Goal: Task Accomplishment & Management: Use online tool/utility

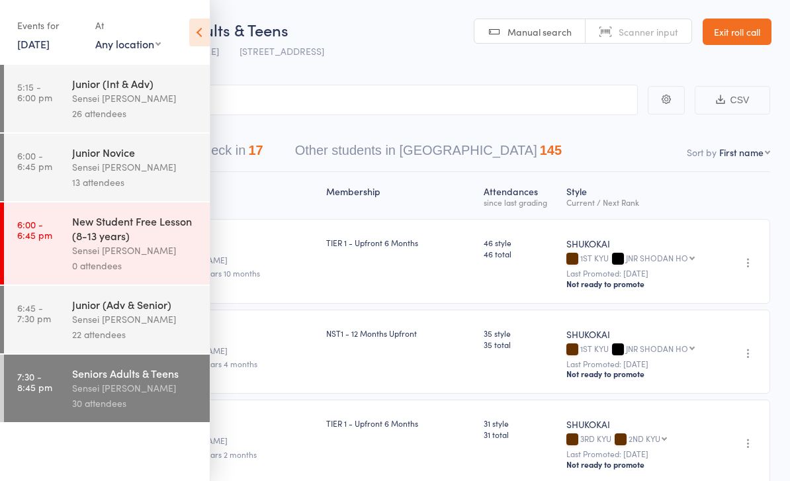
click at [40, 44] on link "16 Sep, 2025" at bounding box center [33, 43] width 32 height 15
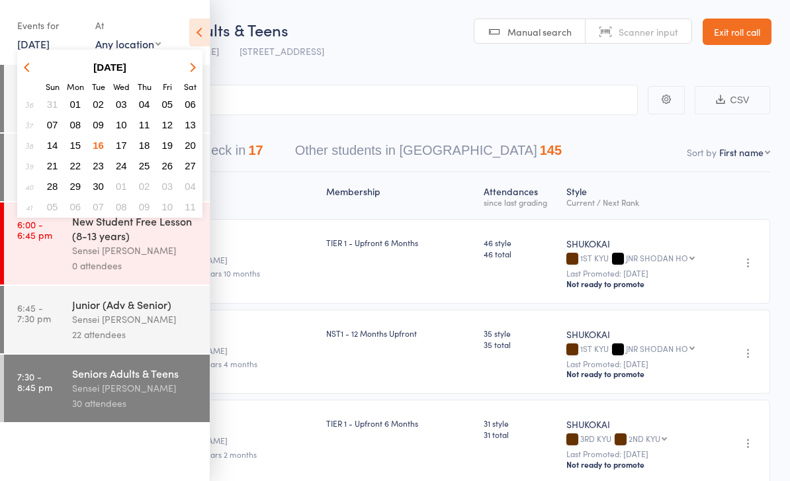
click at [125, 143] on span "17" at bounding box center [121, 145] width 11 height 11
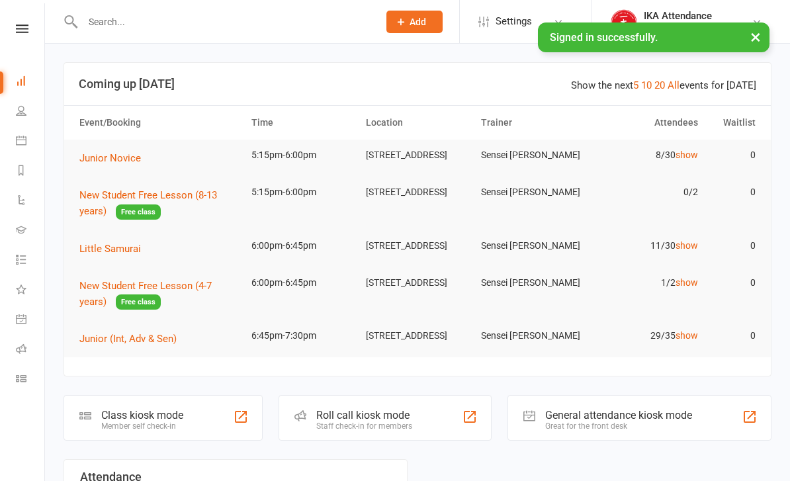
click at [24, 91] on link "Dashboard" at bounding box center [31, 82] width 30 height 30
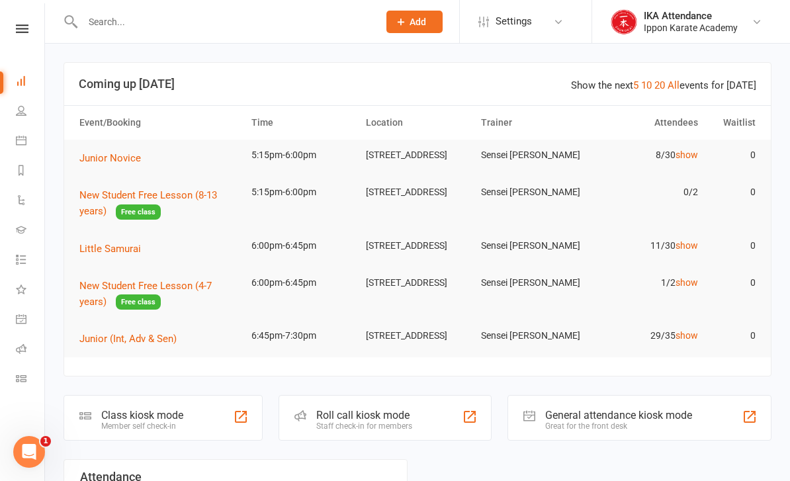
click at [16, 30] on icon at bounding box center [22, 28] width 13 height 9
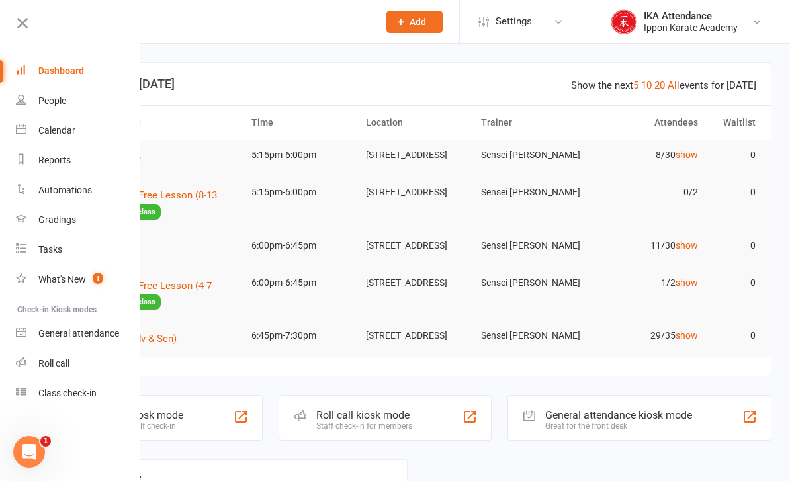
click at [49, 363] on div "Roll call" at bounding box center [53, 363] width 31 height 11
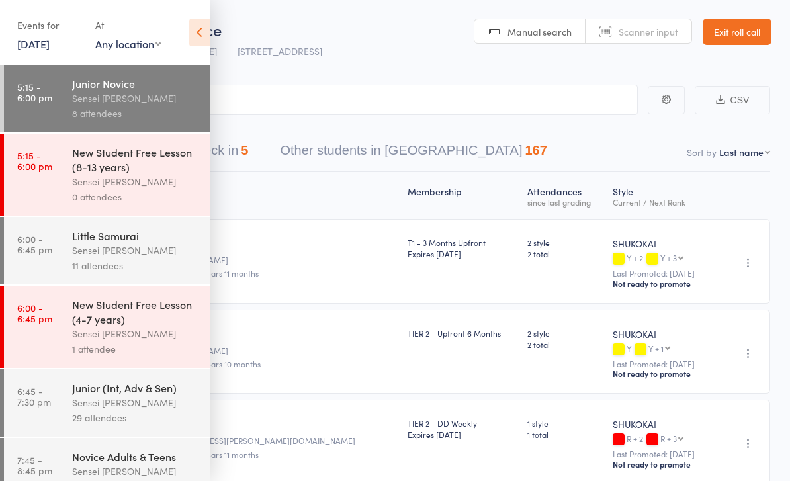
click at [51, 91] on time "5:15 - 6:00 pm" at bounding box center [34, 91] width 35 height 21
click at [201, 36] on icon at bounding box center [199, 33] width 21 height 28
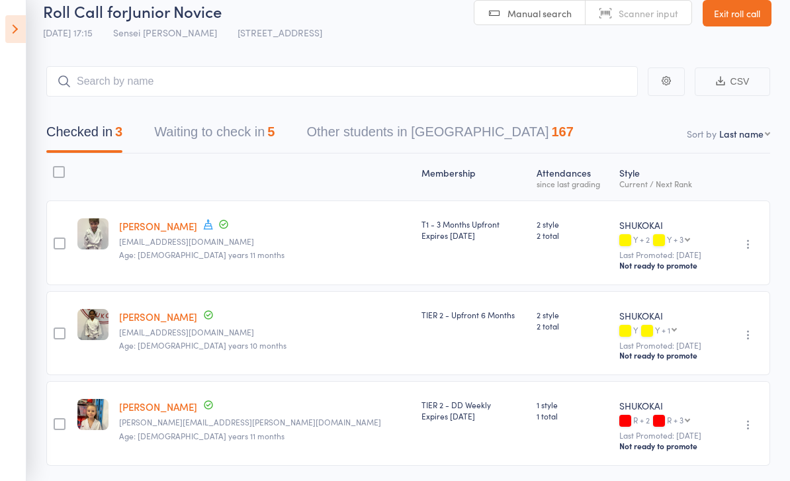
scroll to position [23, 0]
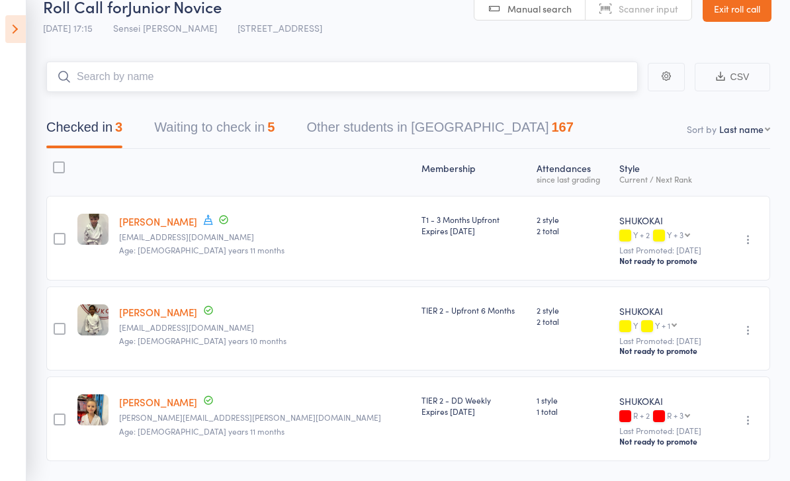
click at [129, 92] on input "search" at bounding box center [341, 77] width 591 height 30
click at [186, 124] on button "Waiting to check in 5" at bounding box center [214, 130] width 120 height 35
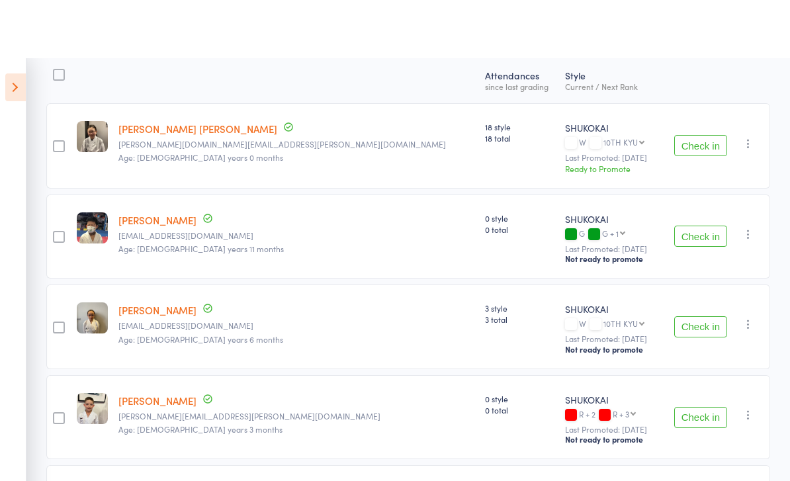
scroll to position [175, 0]
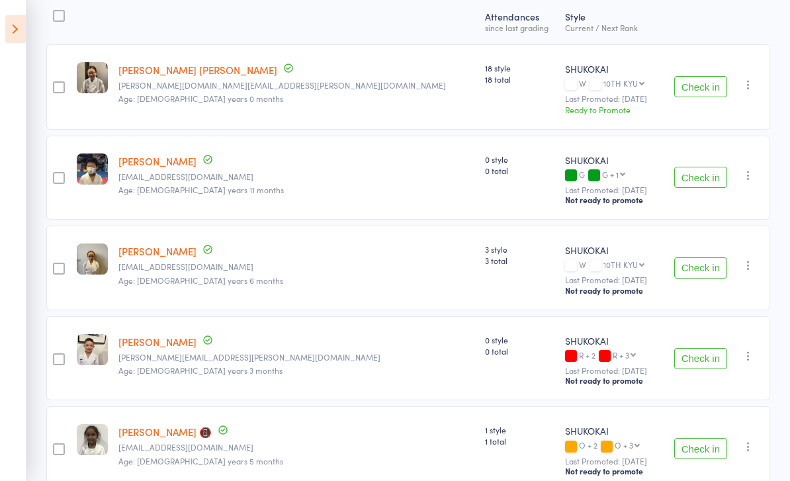
click at [705, 268] on button "Check in" at bounding box center [700, 267] width 53 height 21
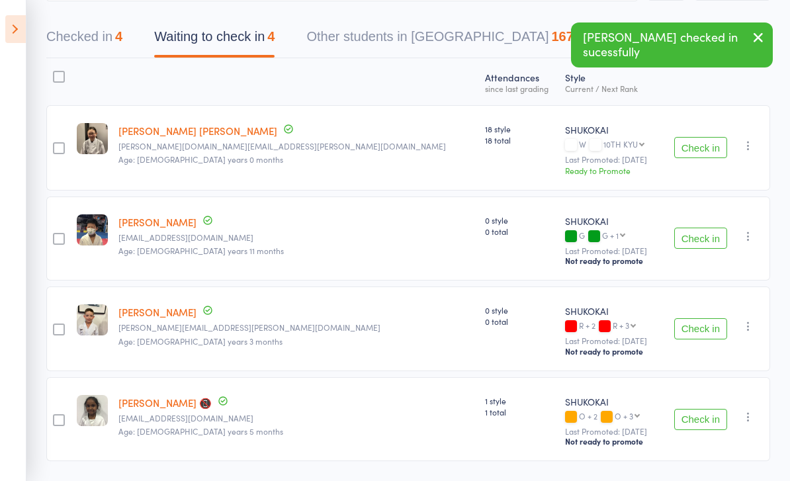
click at [711, 332] on button "Check in" at bounding box center [700, 328] width 53 height 21
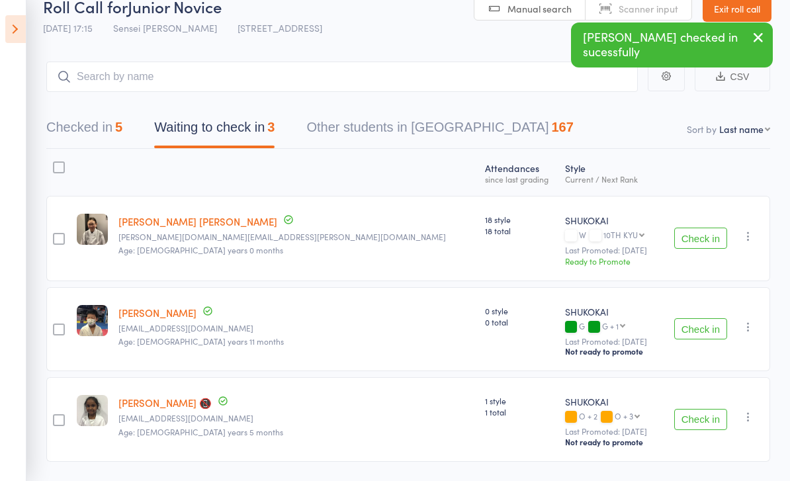
click at [85, 108] on div "Checked in 5 Waiting to check in 3 Other students in SHUKOKAI 167" at bounding box center [408, 120] width 724 height 57
click at [68, 132] on button "Checked in 5" at bounding box center [84, 130] width 76 height 35
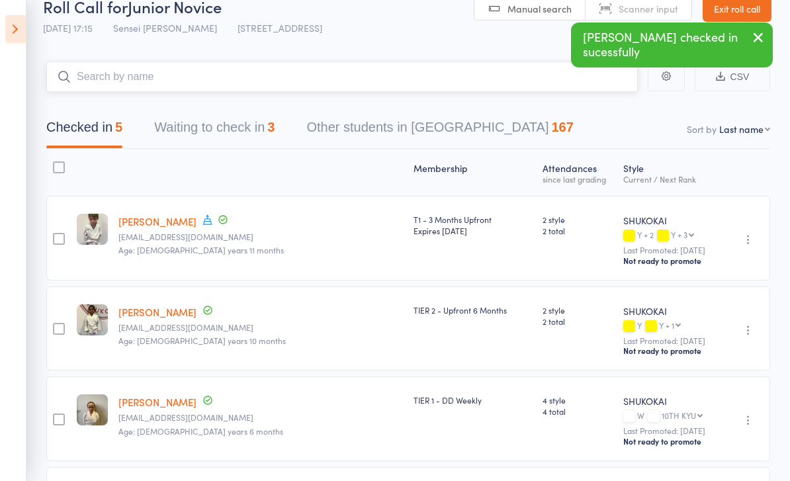
click at [99, 80] on input "search" at bounding box center [341, 77] width 591 height 30
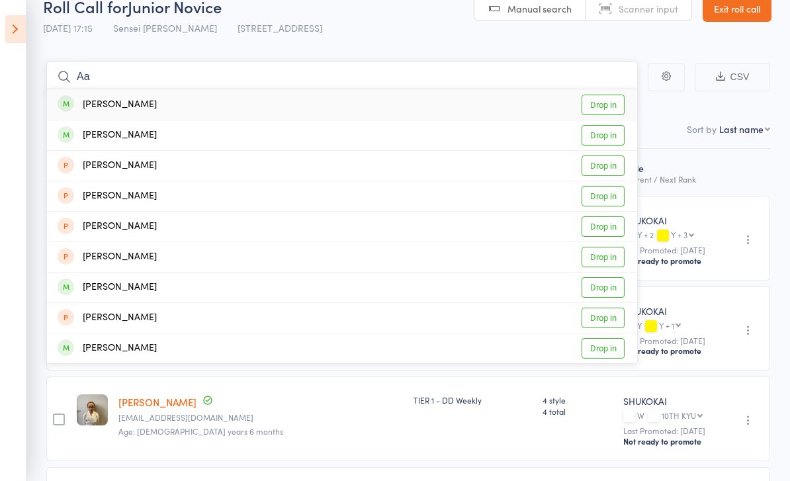
type input "A"
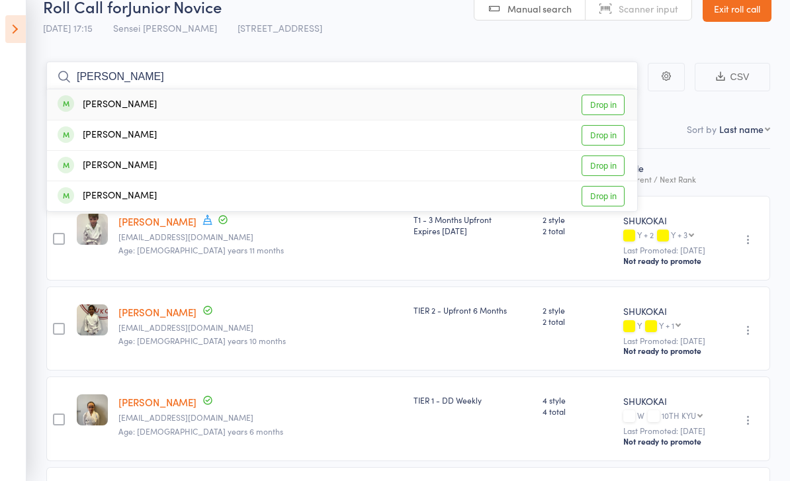
type input "Shrey"
click at [609, 104] on link "Drop in" at bounding box center [603, 105] width 43 height 21
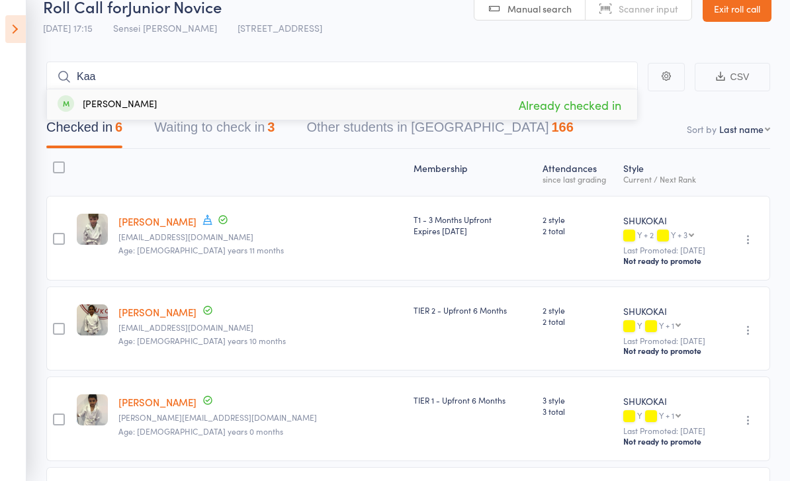
scroll to position [0, 0]
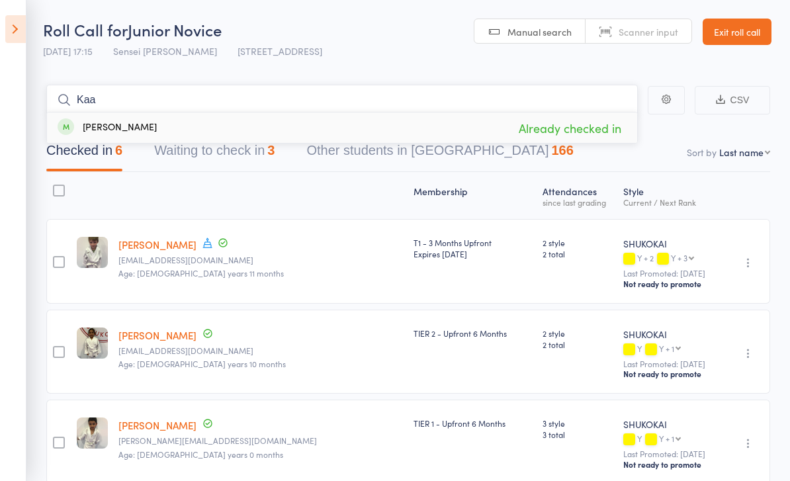
click at [140, 94] on input "Kaa" at bounding box center [341, 100] width 591 height 30
type input "K"
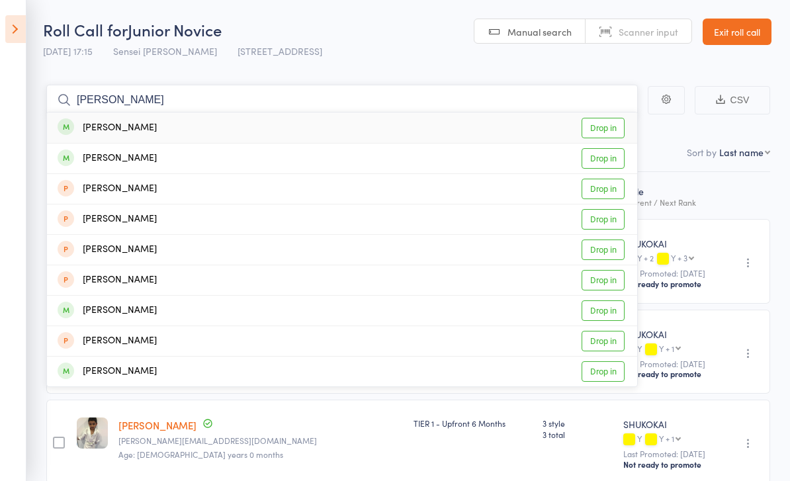
type input "Aarav"
click at [610, 130] on link "Drop in" at bounding box center [603, 128] width 43 height 21
